Goal: Find specific page/section

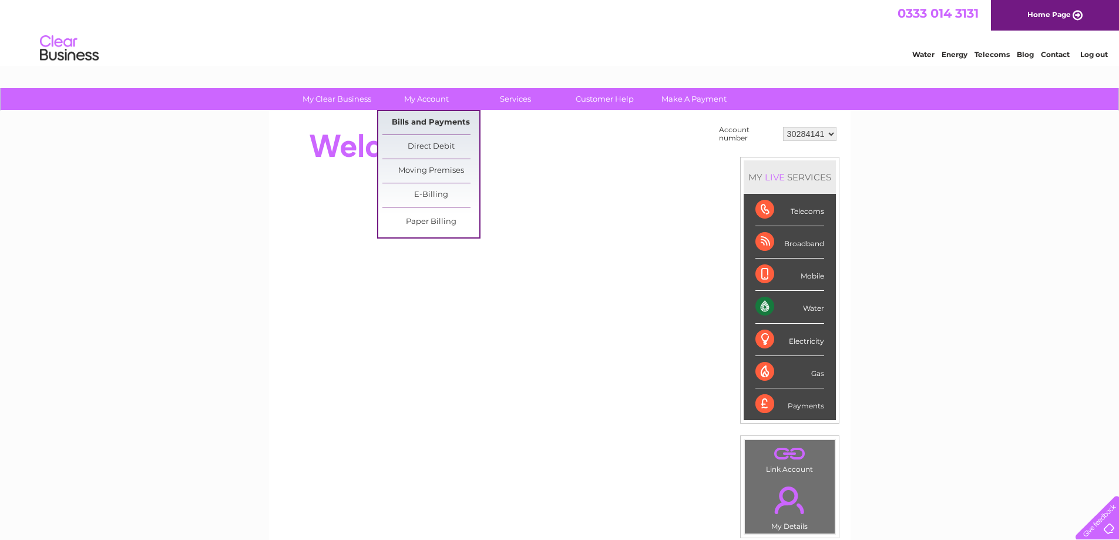
click at [446, 122] on link "Bills and Payments" at bounding box center [430, 122] width 97 height 23
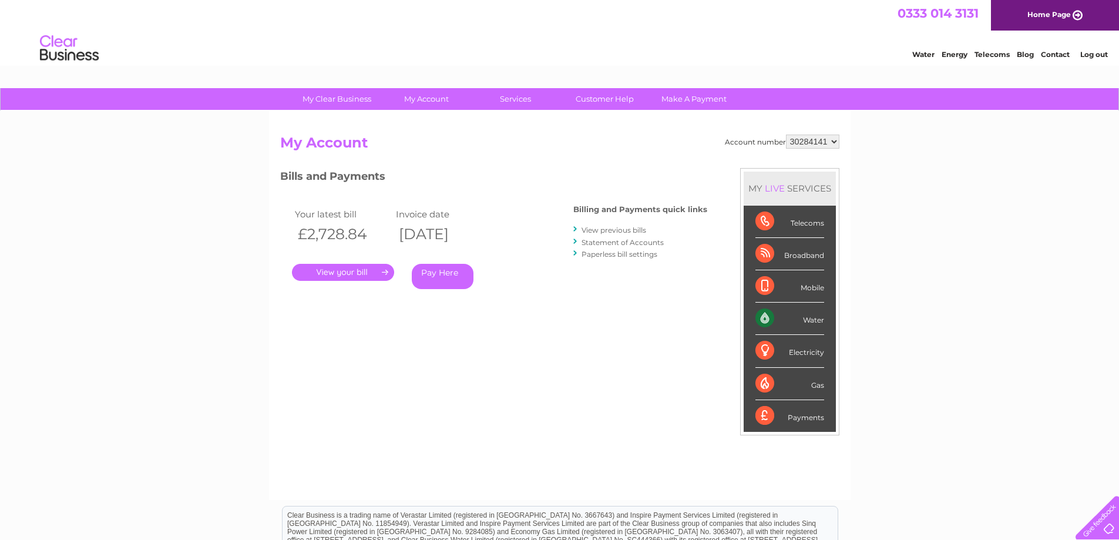
click at [349, 271] on link "." at bounding box center [343, 272] width 102 height 17
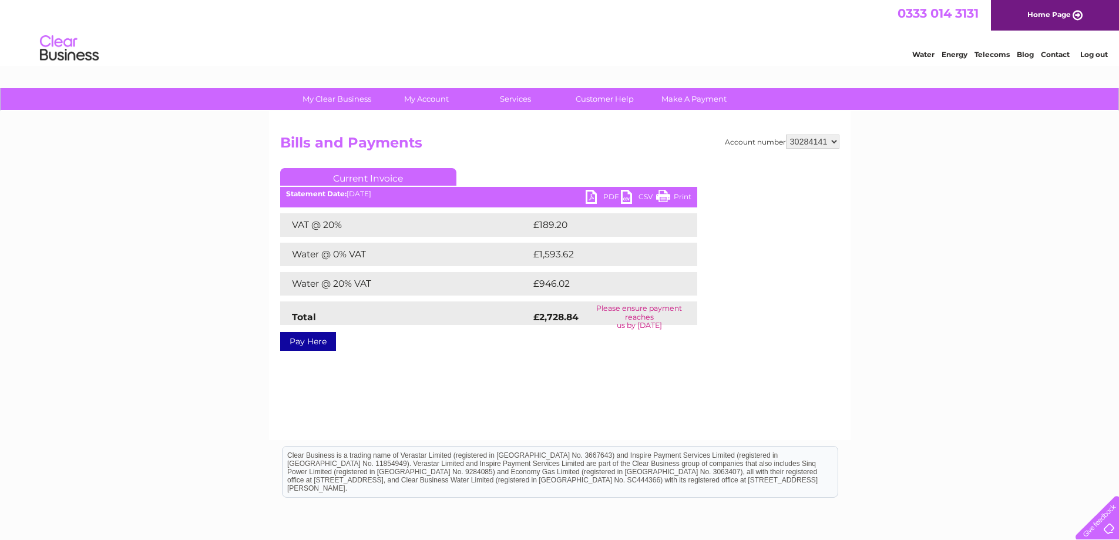
click at [1052, 55] on link "Contact" at bounding box center [1055, 54] width 29 height 9
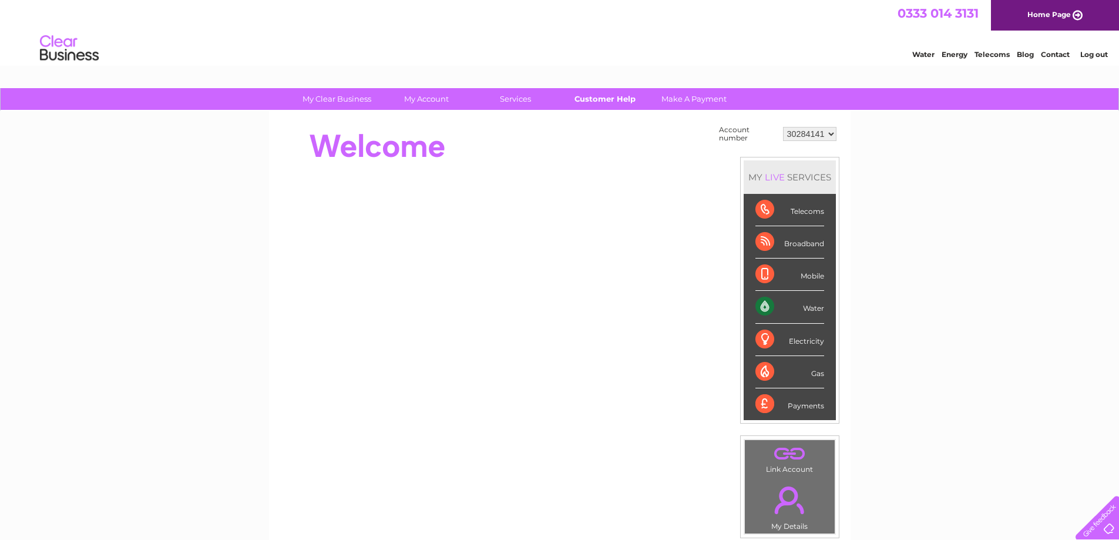
click at [600, 97] on link "Customer Help" at bounding box center [604, 99] width 97 height 22
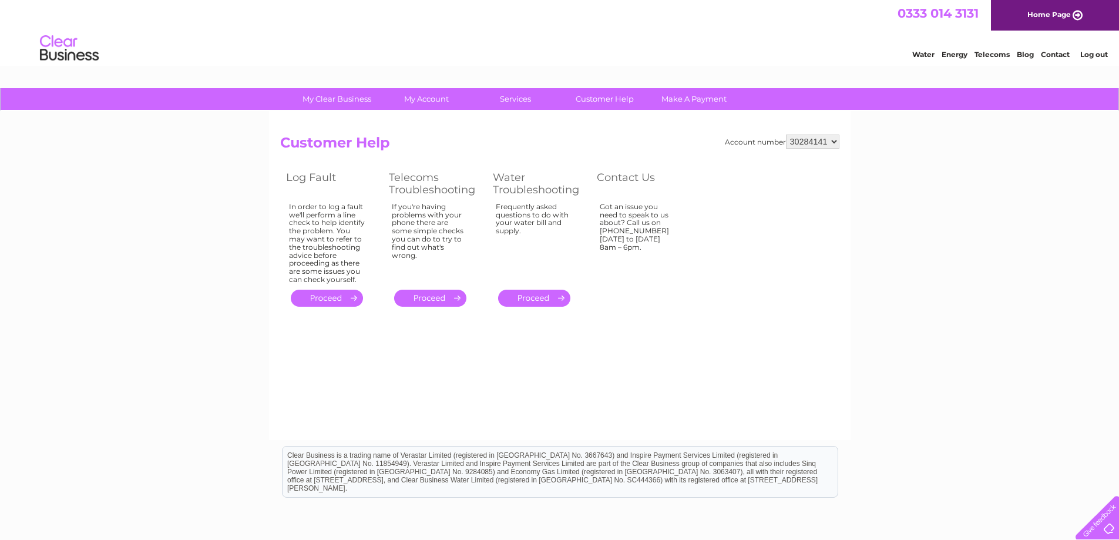
click at [1098, 520] on div at bounding box center [1094, 515] width 48 height 48
click at [1059, 55] on link "Contact" at bounding box center [1055, 54] width 29 height 9
